Goal: Task Accomplishment & Management: Manage account settings

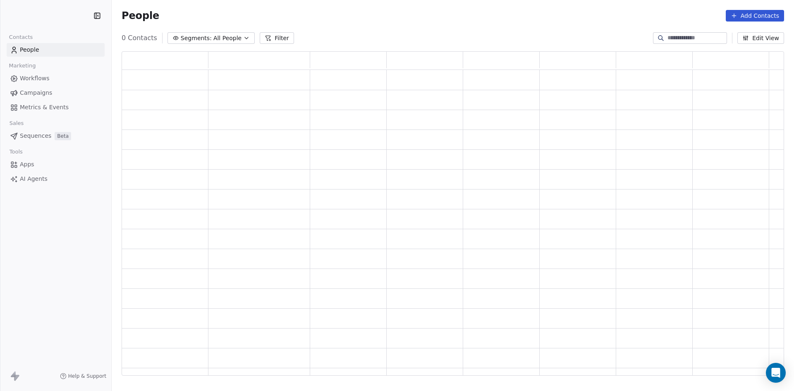
scroll to position [318, 656]
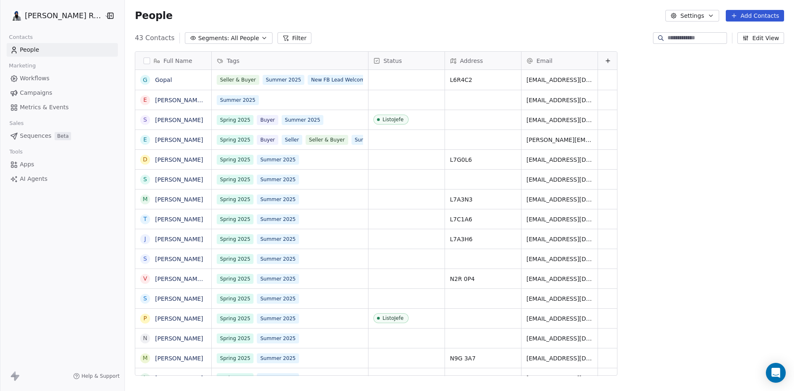
scroll to position [337, 676]
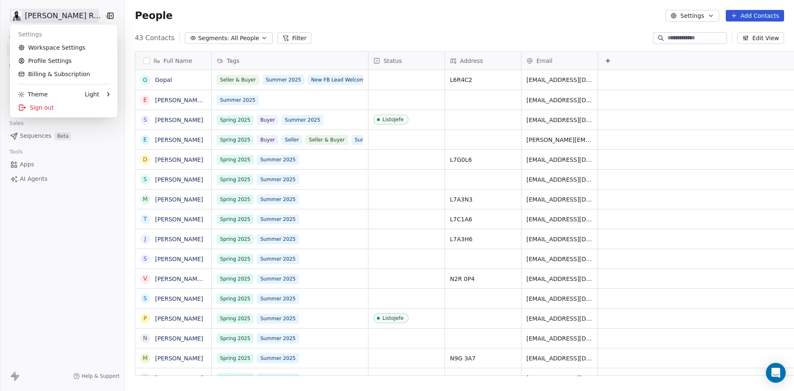
click at [52, 14] on html "[PERSON_NAME] Re/Max Contacts People Marketing Workflows Campaigns Metrics & Ev…" at bounding box center [397, 195] width 794 height 391
click at [46, 61] on link "Profile Settings" at bounding box center [63, 60] width 101 height 13
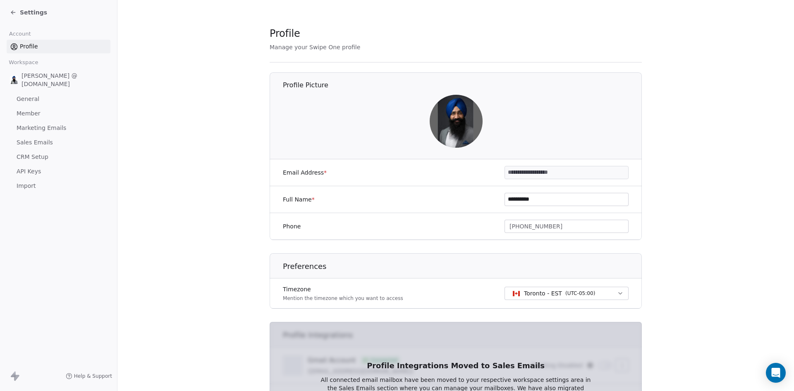
click at [29, 138] on span "Sales Emails" at bounding box center [35, 142] width 36 height 9
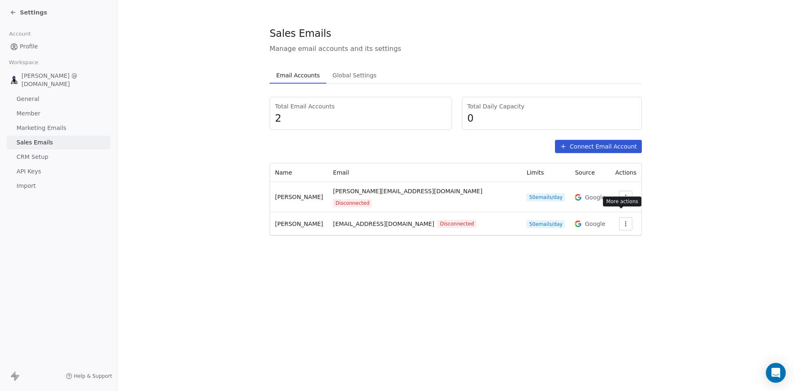
click at [623, 220] on icon "button" at bounding box center [625, 223] width 7 height 7
click at [605, 235] on span "Reconnect" at bounding box center [607, 235] width 31 height 9
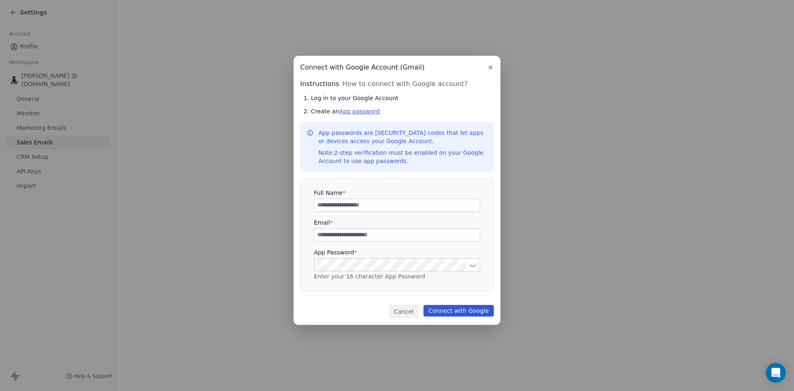
click at [359, 112] on link "App password" at bounding box center [359, 111] width 41 height 7
click at [489, 66] on icon "button" at bounding box center [490, 67] width 7 height 7
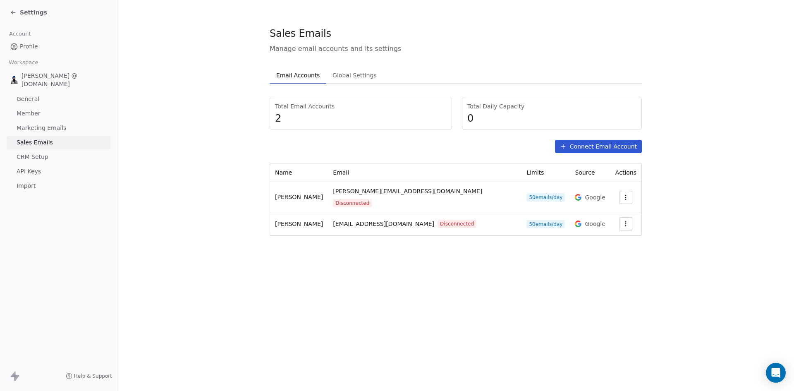
click at [45, 124] on span "Marketing Emails" at bounding box center [42, 128] width 50 height 9
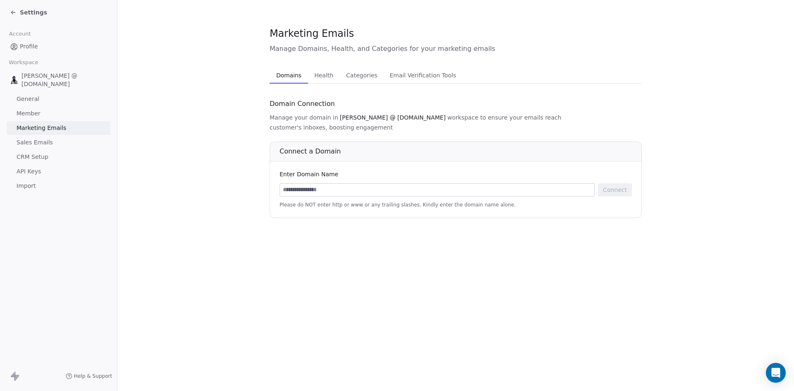
click at [42, 138] on span "Sales Emails" at bounding box center [35, 142] width 36 height 9
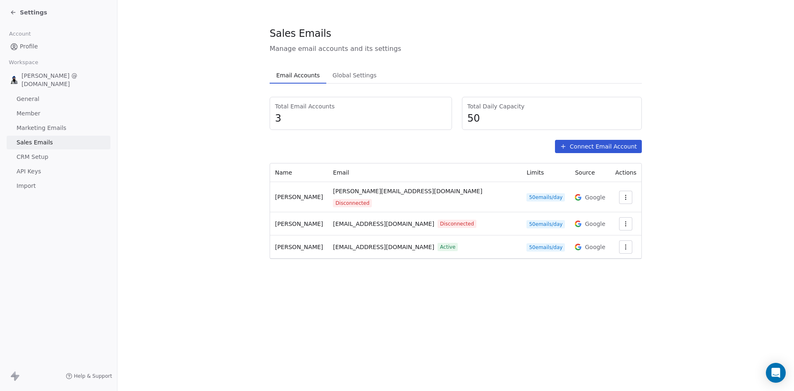
click at [624, 191] on button "button" at bounding box center [625, 197] width 13 height 13
click at [671, 191] on html "Settings Account Profile Workspace Gopal Ranu @ ListoJefe.com General Member Ma…" at bounding box center [397, 195] width 794 height 391
click at [622, 220] on icon "button" at bounding box center [625, 223] width 7 height 7
click at [598, 247] on span "Delete" at bounding box center [601, 248] width 19 height 9
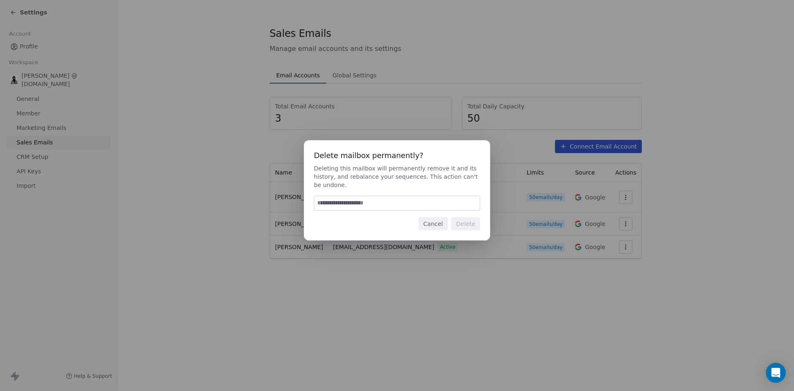
click at [441, 222] on button "Cancel" at bounding box center [432, 223] width 29 height 13
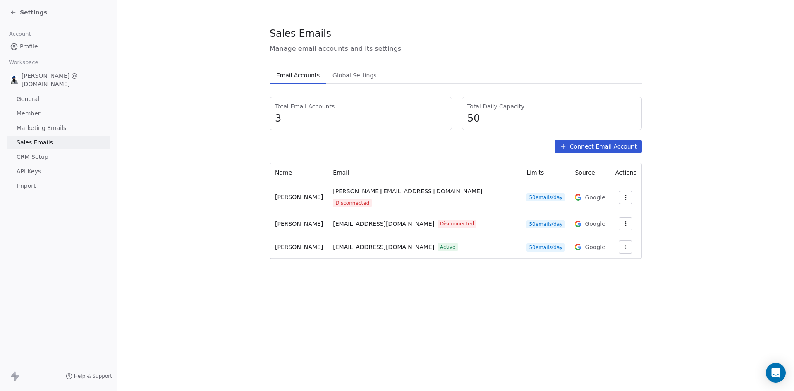
click at [698, 235] on section "Sales Emails Manage email accounts and its settings Email Accounts Email Accoun…" at bounding box center [455, 142] width 676 height 285
click at [624, 220] on icon "button" at bounding box center [625, 223] width 7 height 7
click at [595, 246] on span "Delete" at bounding box center [601, 248] width 19 height 9
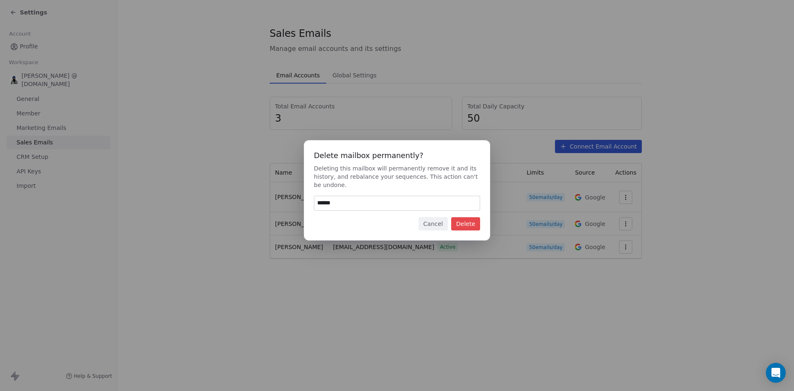
type input "******"
click at [466, 224] on button "Delete" at bounding box center [465, 223] width 29 height 13
click at [435, 225] on button "Cancel" at bounding box center [432, 223] width 29 height 13
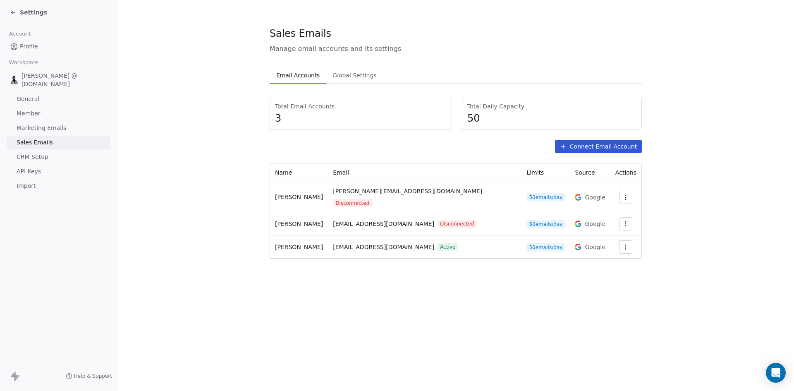
click at [685, 57] on section "Sales Emails Manage email accounts and its settings Email Accounts Email Accoun…" at bounding box center [455, 142] width 676 height 285
click at [622, 220] on icon "button" at bounding box center [625, 223] width 7 height 7
click at [622, 45] on html "Settings Account Profile Workspace Gopal Ranu @ ListoJefe.com General Member Ma…" at bounding box center [397, 195] width 794 height 391
click at [622, 220] on icon "button" at bounding box center [625, 223] width 7 height 7
click at [590, 244] on div "Delete" at bounding box center [596, 248] width 39 height 13
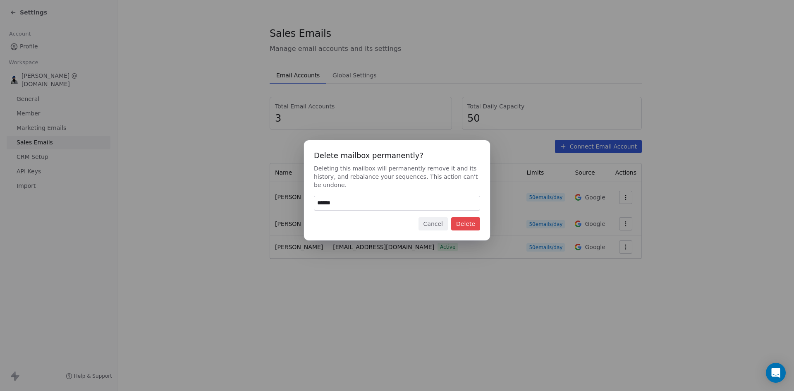
type input "******"
click at [461, 225] on button "Delete" at bounding box center [465, 223] width 29 height 13
click at [444, 222] on button "Cancel" at bounding box center [432, 223] width 29 height 13
